Goal: Information Seeking & Learning: Learn about a topic

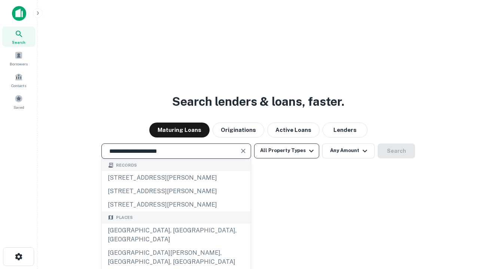
click at [176, 246] on div "[GEOGRAPHIC_DATA], [GEOGRAPHIC_DATA], [GEOGRAPHIC_DATA]" at bounding box center [176, 235] width 149 height 22
type input "**********"
click at [286, 151] on button "All Property Types" at bounding box center [286, 151] width 65 height 15
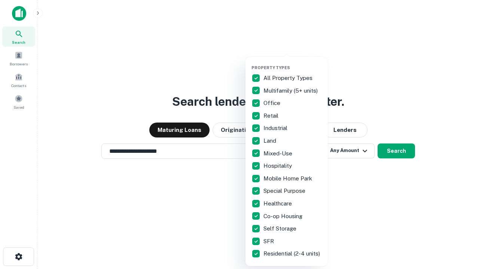
click at [292, 63] on button "button" at bounding box center [292, 63] width 82 height 0
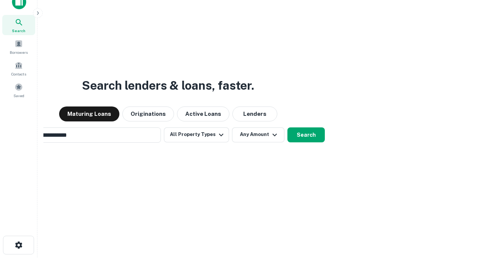
scroll to position [12, 0]
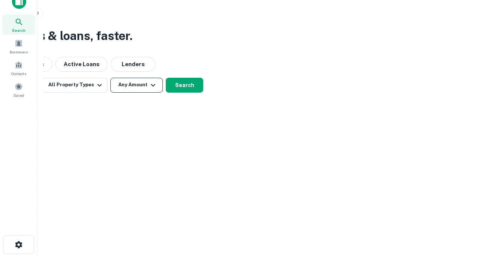
click at [136, 85] on button "Any Amount" at bounding box center [136, 85] width 52 height 15
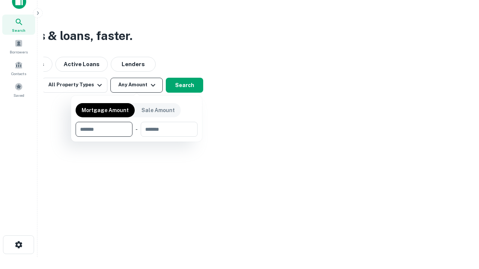
type input "*******"
click at [136, 137] on button "button" at bounding box center [137, 137] width 122 height 0
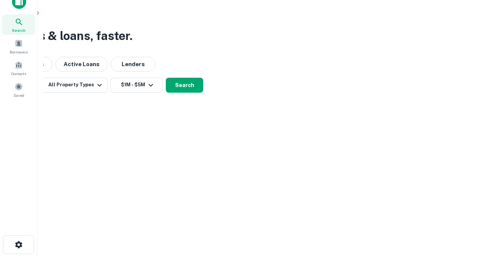
scroll to position [12, 0]
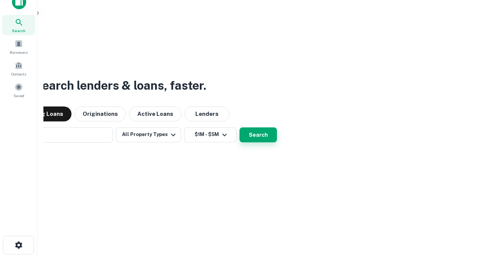
click at [239, 127] on button "Search" at bounding box center [257, 134] width 37 height 15
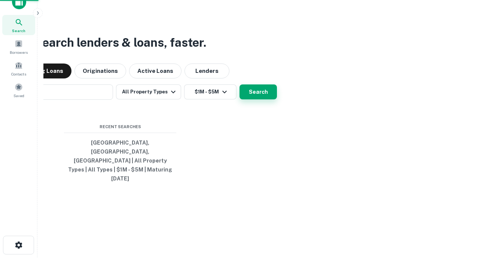
scroll to position [12, 0]
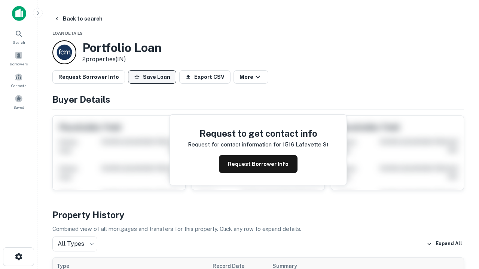
click at [152, 77] on button "Save Loan" at bounding box center [152, 76] width 48 height 13
click at [154, 77] on button "Save Loan" at bounding box center [152, 76] width 48 height 13
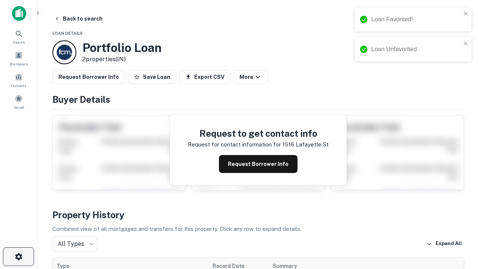
click at [18, 257] on icon "button" at bounding box center [18, 256] width 9 height 9
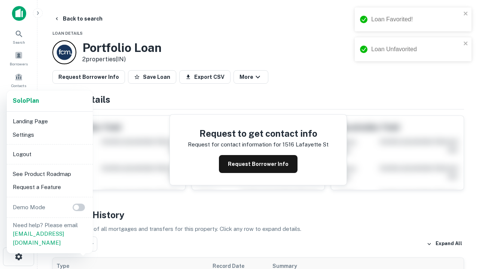
click at [49, 154] on li "Logout" at bounding box center [50, 154] width 80 height 13
